Goal: Information Seeking & Learning: Learn about a topic

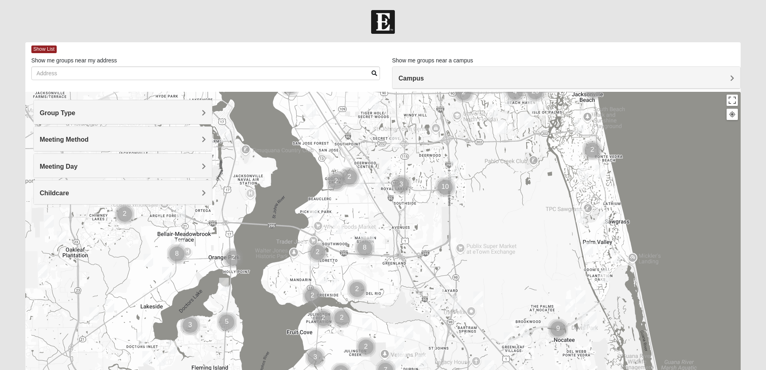
drag, startPoint x: 184, startPoint y: 297, endPoint x: 338, endPoint y: 134, distance: 223.9
click at [338, 134] on div at bounding box center [383, 253] width 716 height 322
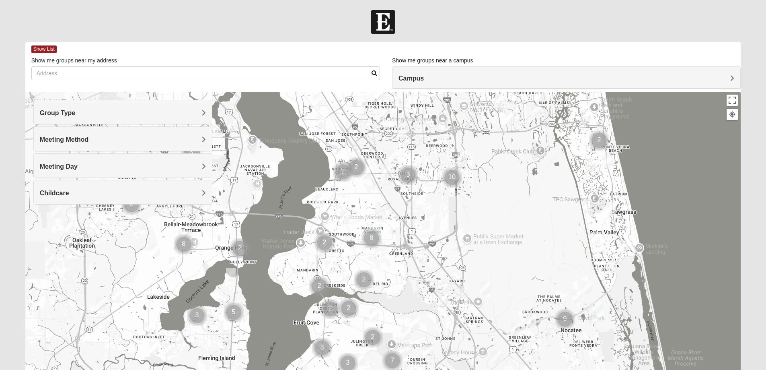
click at [56, 115] on span "Group Type" at bounding box center [58, 112] width 36 height 7
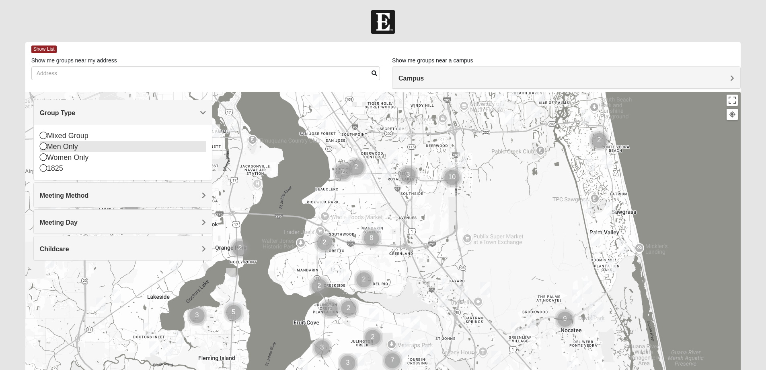
click at [61, 150] on div "Men Only" at bounding box center [123, 146] width 166 height 11
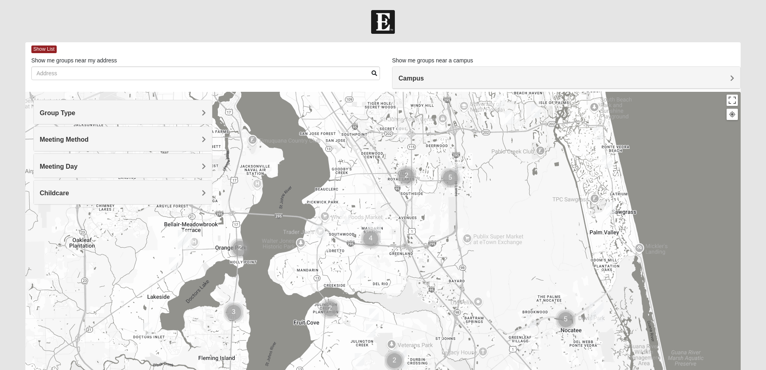
click at [68, 136] on span "Meeting Method" at bounding box center [64, 139] width 49 height 7
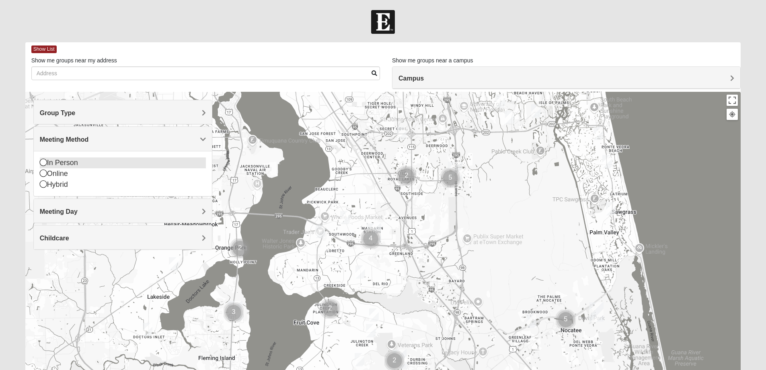
click at [66, 161] on div "In Person" at bounding box center [123, 162] width 166 height 11
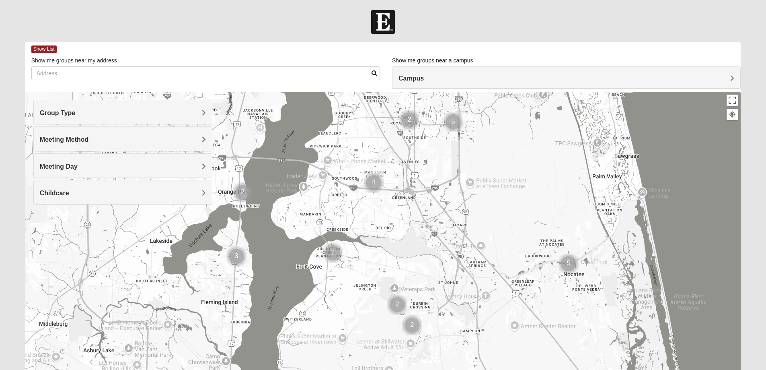
drag, startPoint x: 293, startPoint y: 334, endPoint x: 298, endPoint y: 275, distance: 59.4
click at [298, 275] on div at bounding box center [383, 253] width 716 height 322
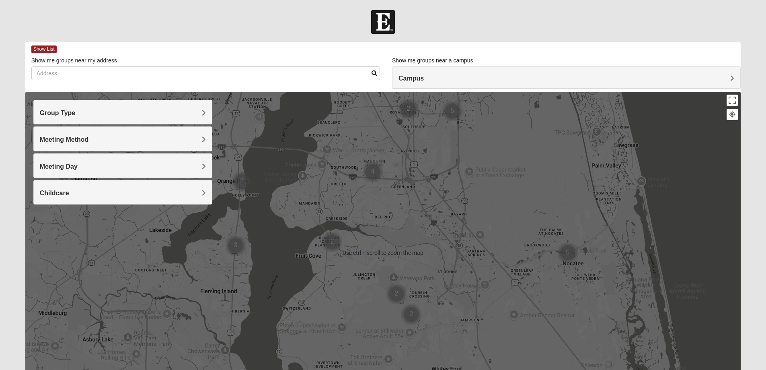
click at [247, 280] on div at bounding box center [383, 253] width 716 height 322
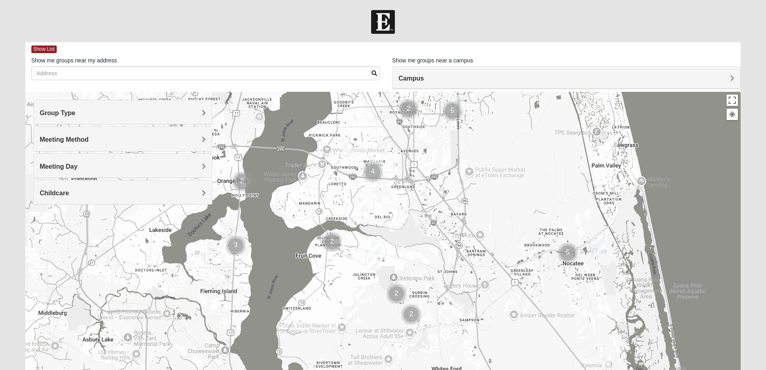
click at [62, 163] on span "Meeting Day" at bounding box center [59, 166] width 38 height 7
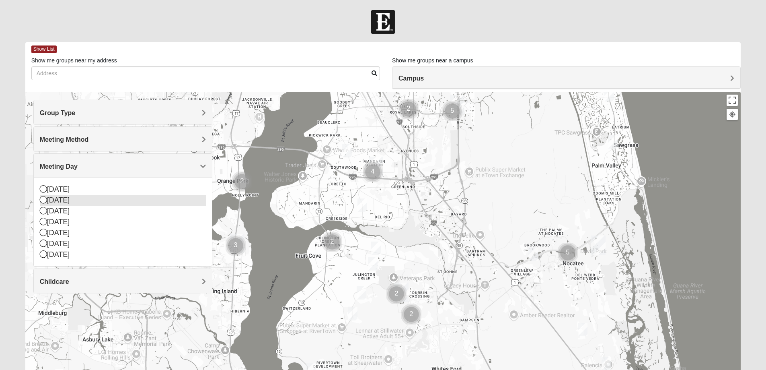
click at [63, 199] on div "[DATE]" at bounding box center [123, 200] width 166 height 11
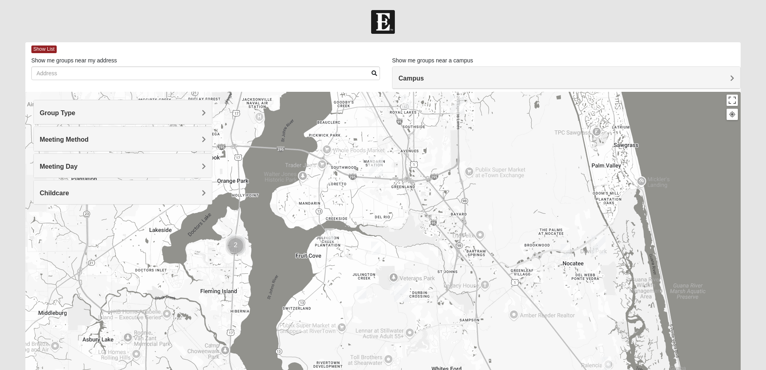
click at [362, 292] on img "Mens Clark 32259" at bounding box center [362, 292] width 10 height 13
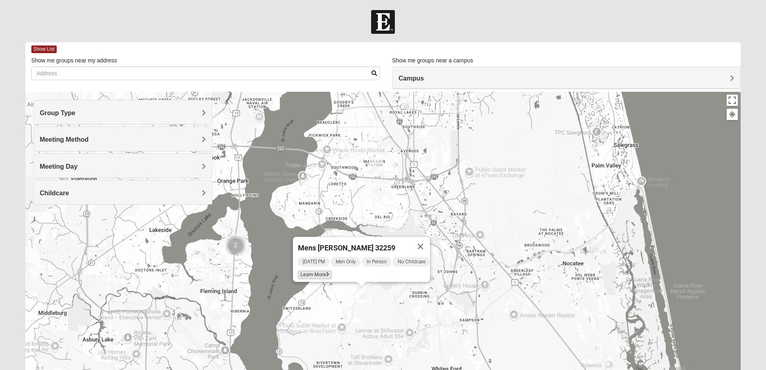
click at [315, 270] on span "Learn More" at bounding box center [315, 274] width 34 height 8
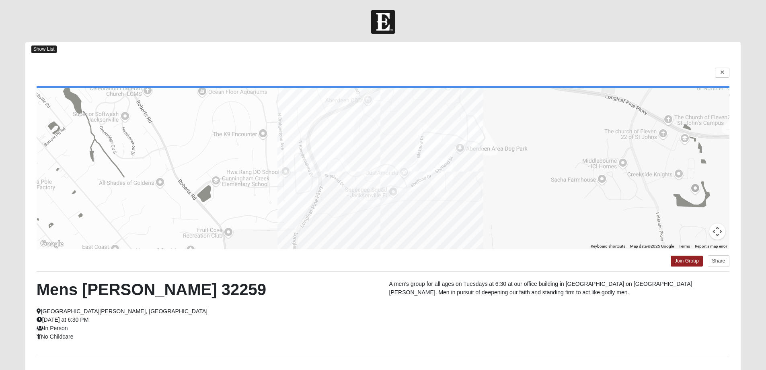
click at [51, 48] on span "Show List" at bounding box center [43, 49] width 25 height 8
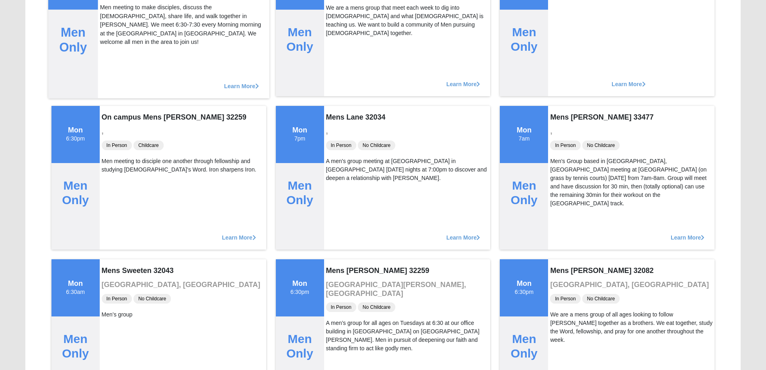
scroll to position [965, 0]
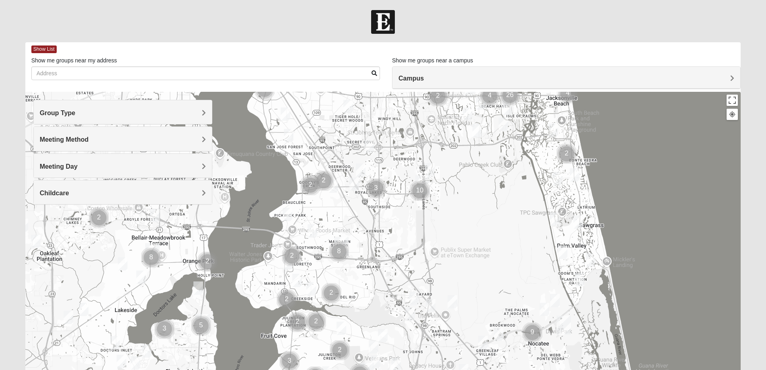
drag, startPoint x: 205, startPoint y: 303, endPoint x: 334, endPoint y: 145, distance: 204.1
click at [334, 145] on div at bounding box center [383, 253] width 716 height 322
click at [74, 115] on span "Group Type" at bounding box center [58, 112] width 36 height 7
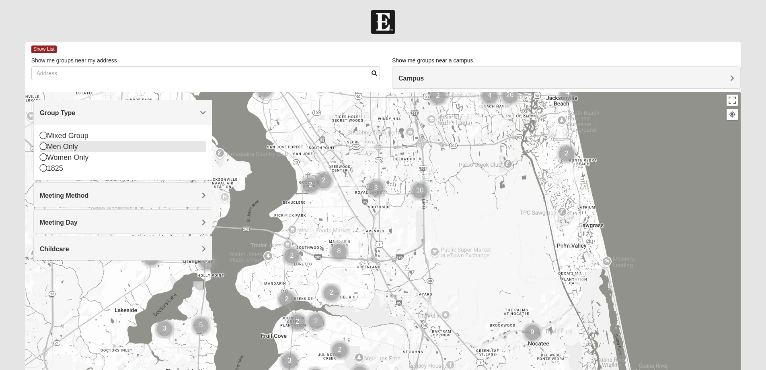
click at [70, 146] on div "Men Only" at bounding box center [123, 146] width 166 height 11
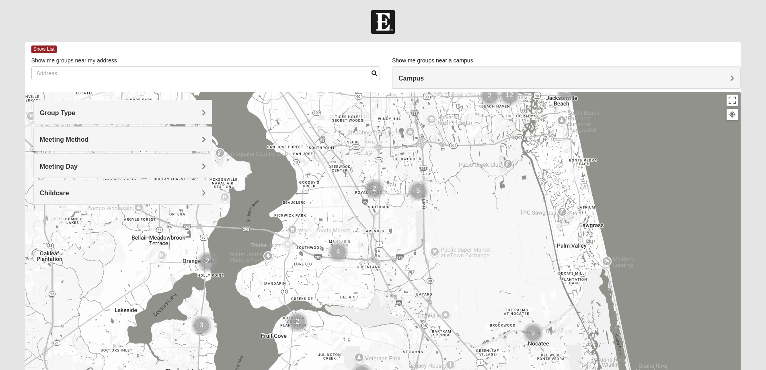
click at [69, 144] on div "Meeting Method" at bounding box center [123, 139] width 178 height 24
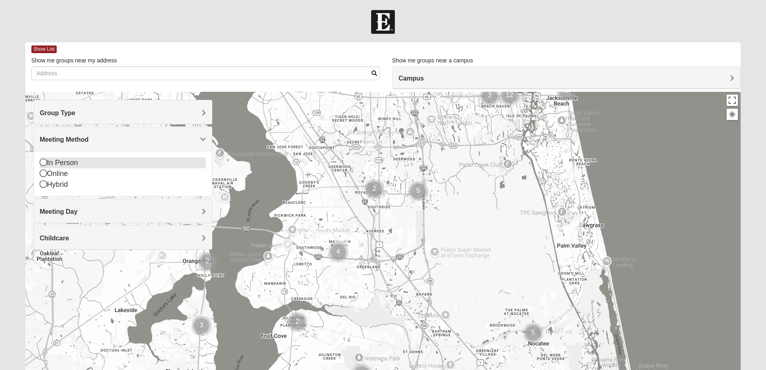
click at [64, 161] on div "In Person" at bounding box center [123, 162] width 166 height 11
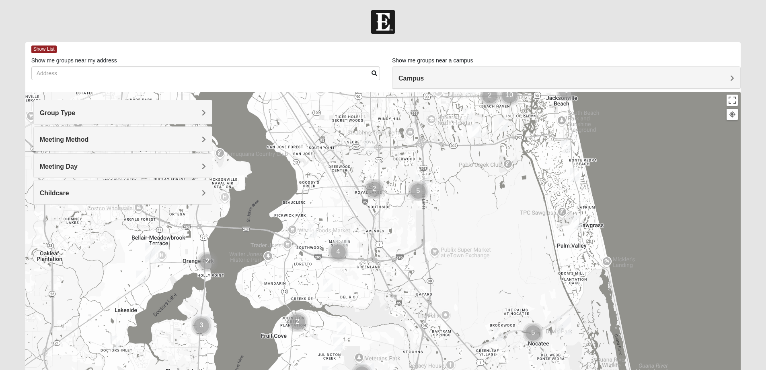
click at [66, 167] on span "Meeting Day" at bounding box center [59, 166] width 38 height 7
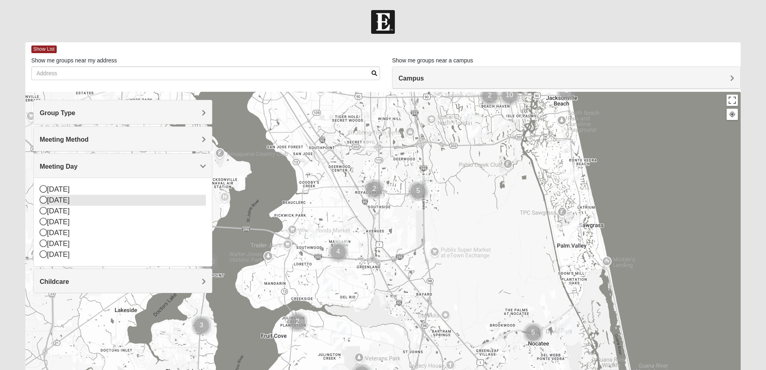
click at [62, 200] on div "[DATE]" at bounding box center [123, 200] width 166 height 11
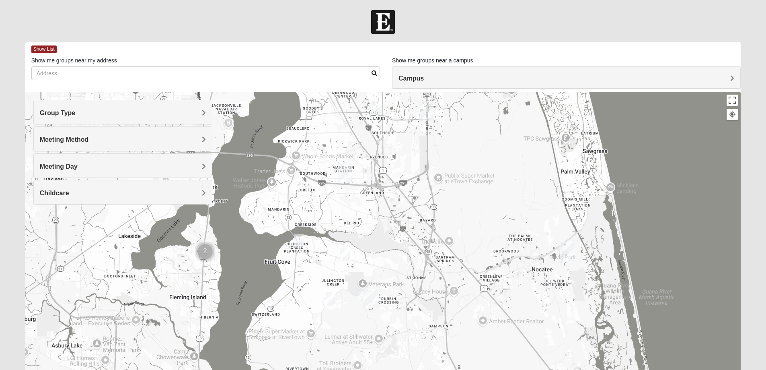
drag, startPoint x: 362, startPoint y: 314, endPoint x: 373, endPoint y: 174, distance: 140.8
click at [373, 174] on div at bounding box center [383, 253] width 716 height 322
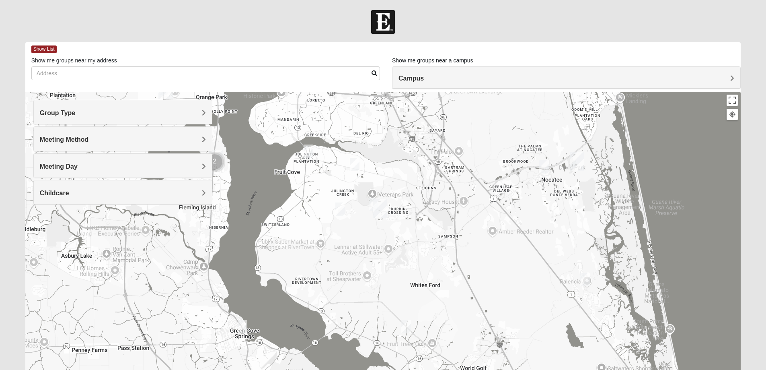
click at [337, 209] on img "Mens Clark 32259" at bounding box center [340, 208] width 10 height 13
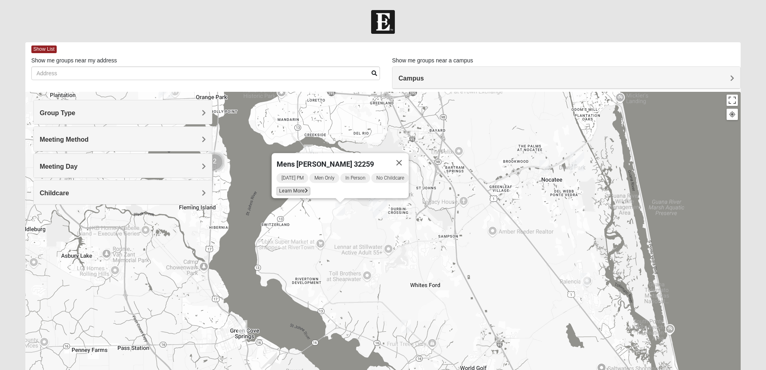
click at [288, 188] on span "Learn More" at bounding box center [293, 191] width 34 height 8
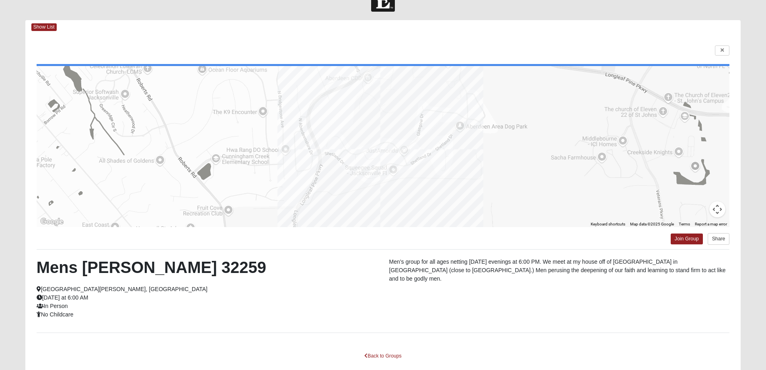
scroll to position [40, 0]
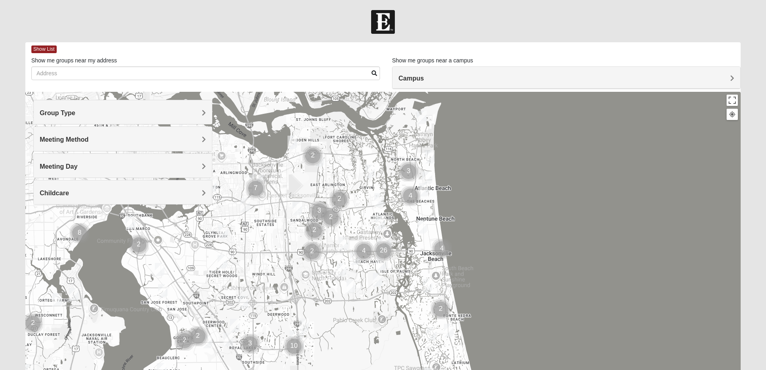
click at [80, 111] on h4 "Group Type" at bounding box center [123, 113] width 166 height 8
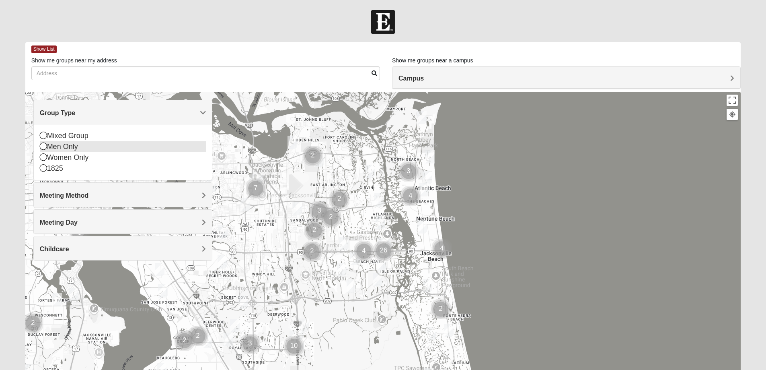
click at [72, 148] on div "Men Only" at bounding box center [123, 146] width 166 height 11
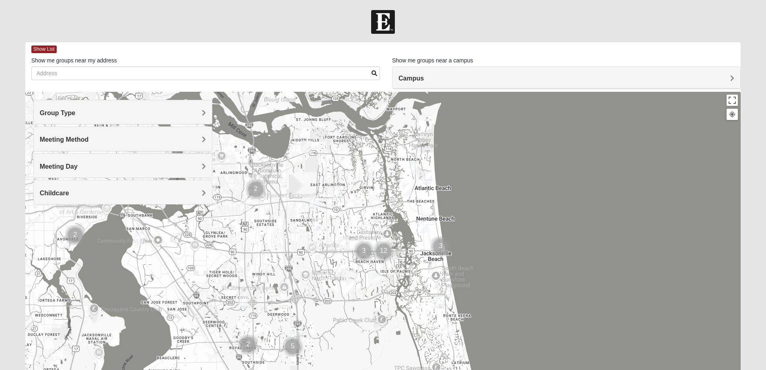
click at [77, 140] on span "Meeting Method" at bounding box center [64, 139] width 49 height 7
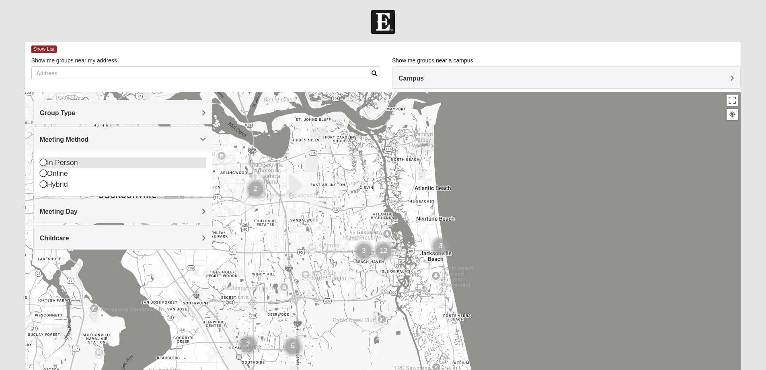
click at [73, 165] on div "In Person" at bounding box center [123, 162] width 166 height 11
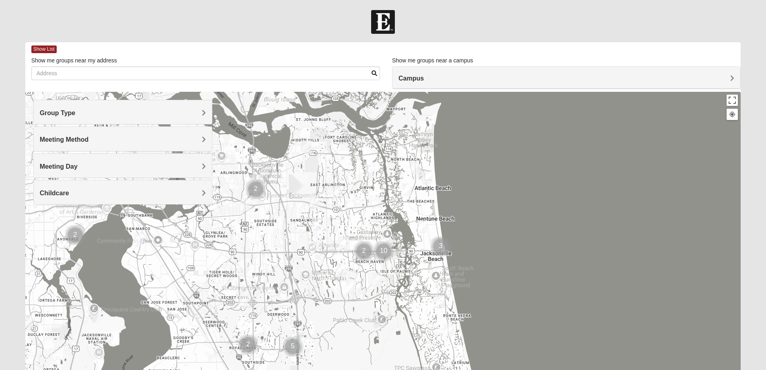
click at [72, 168] on span "Meeting Day" at bounding box center [59, 166] width 38 height 7
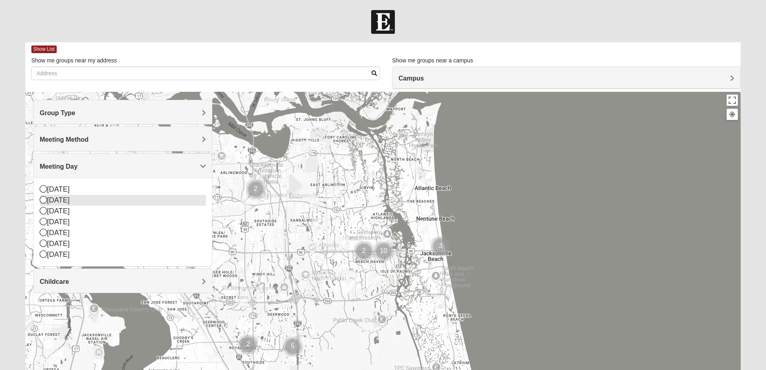
click at [66, 204] on div "[DATE]" at bounding box center [123, 200] width 166 height 11
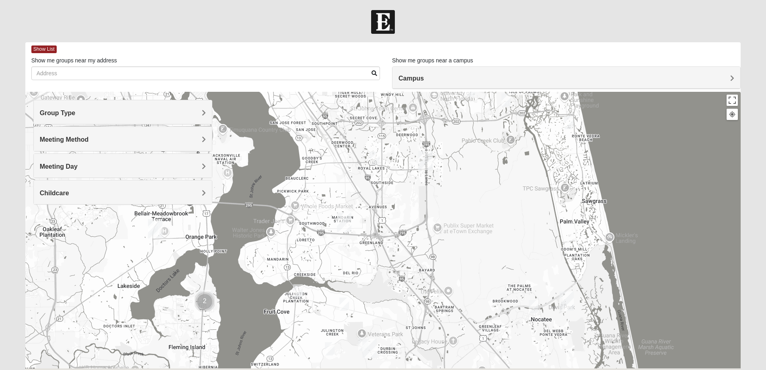
drag, startPoint x: 195, startPoint y: 325, endPoint x: 341, endPoint y: 109, distance: 260.8
click at [341, 109] on div at bounding box center [383, 253] width 716 height 322
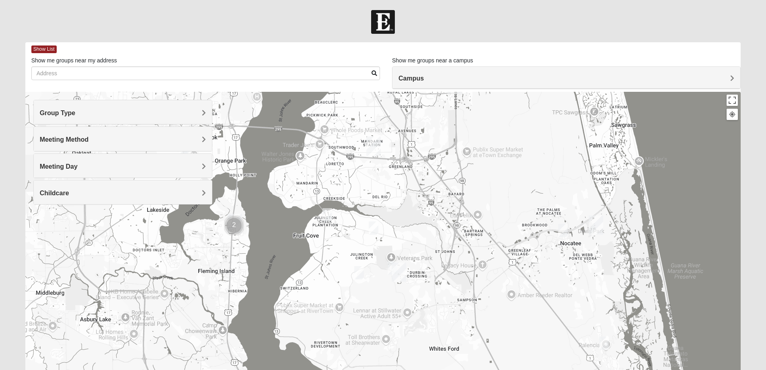
click at [359, 270] on img "Mens Clark 32259" at bounding box center [359, 272] width 10 height 13
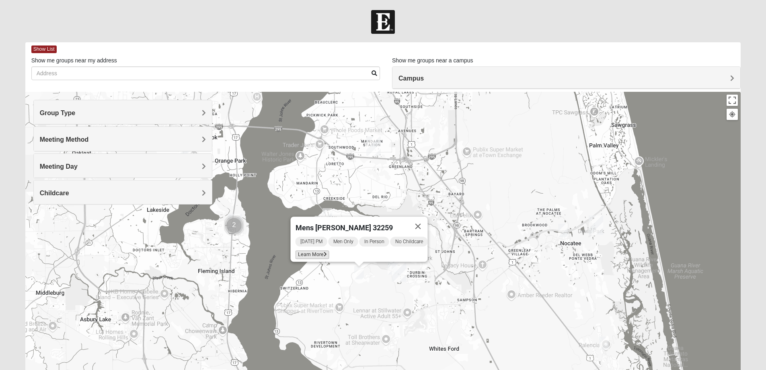
click at [300, 250] on span "Learn More" at bounding box center [312, 254] width 34 height 8
